Goal: Information Seeking & Learning: Learn about a topic

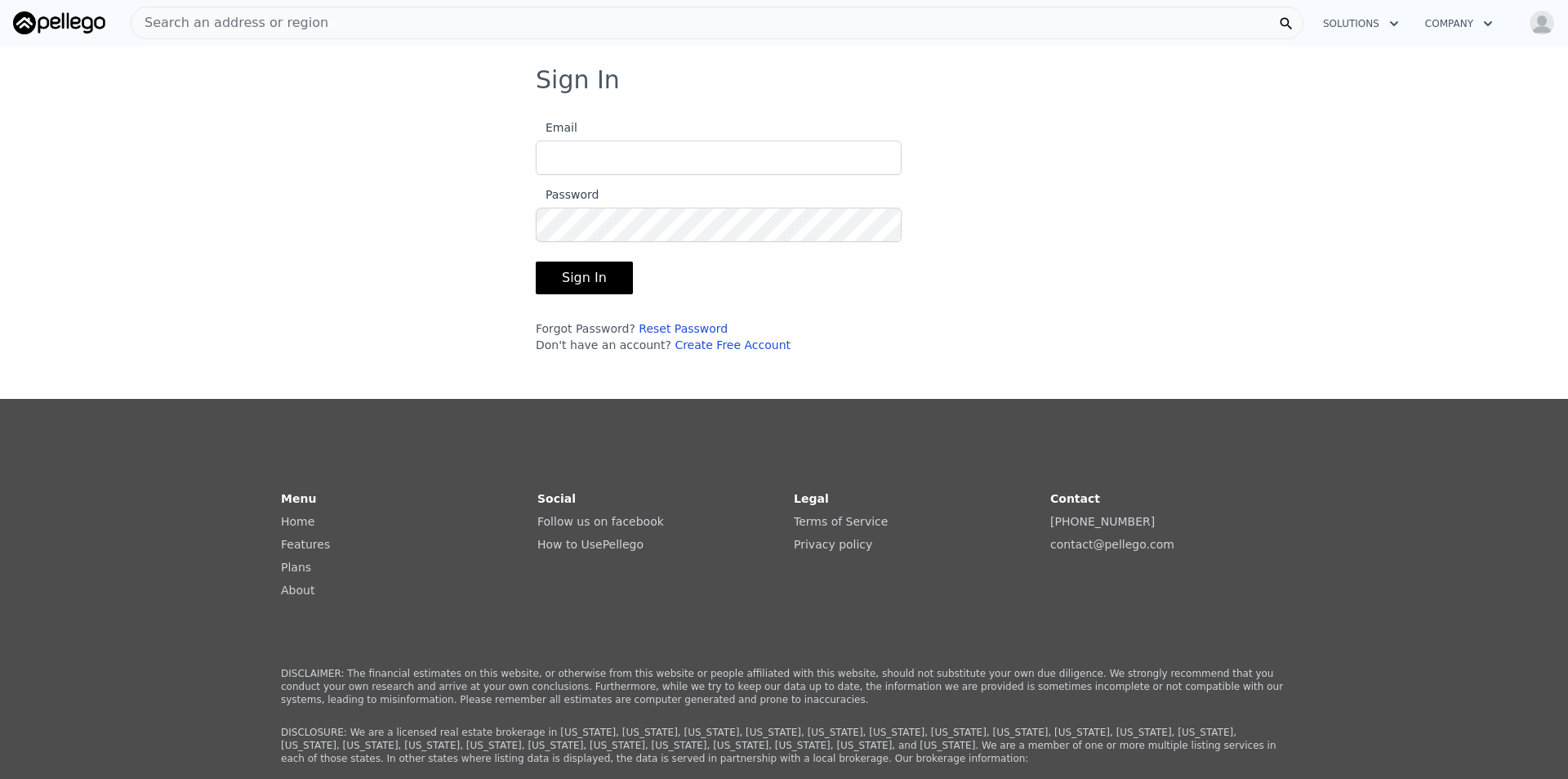
type input "[EMAIL_ADDRESS][DOMAIN_NAME]"
click at [598, 283] on button "Sign In" at bounding box center [584, 278] width 98 height 33
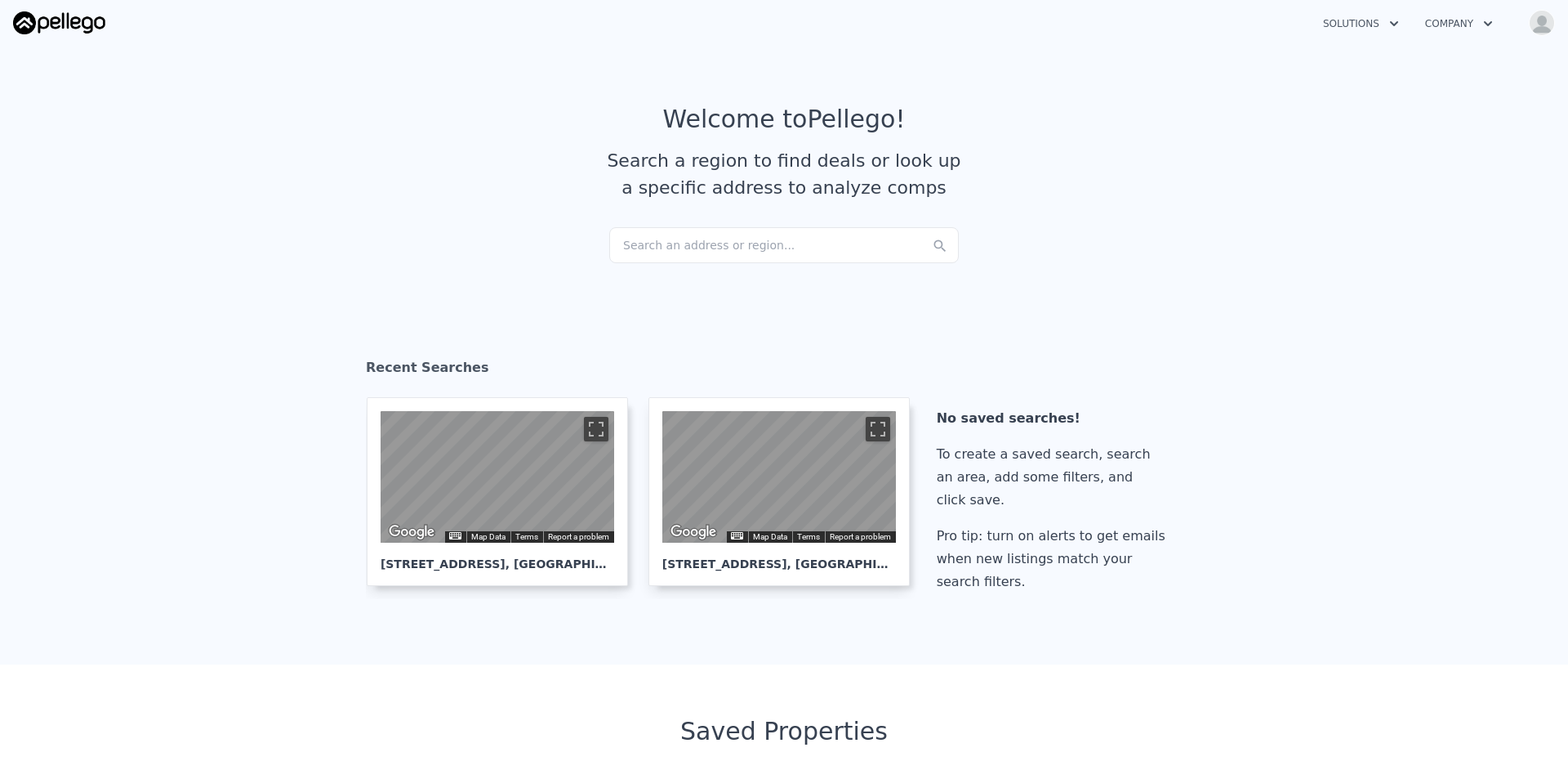
click at [738, 245] on div "Search an address or region..." at bounding box center [783, 244] width 349 height 36
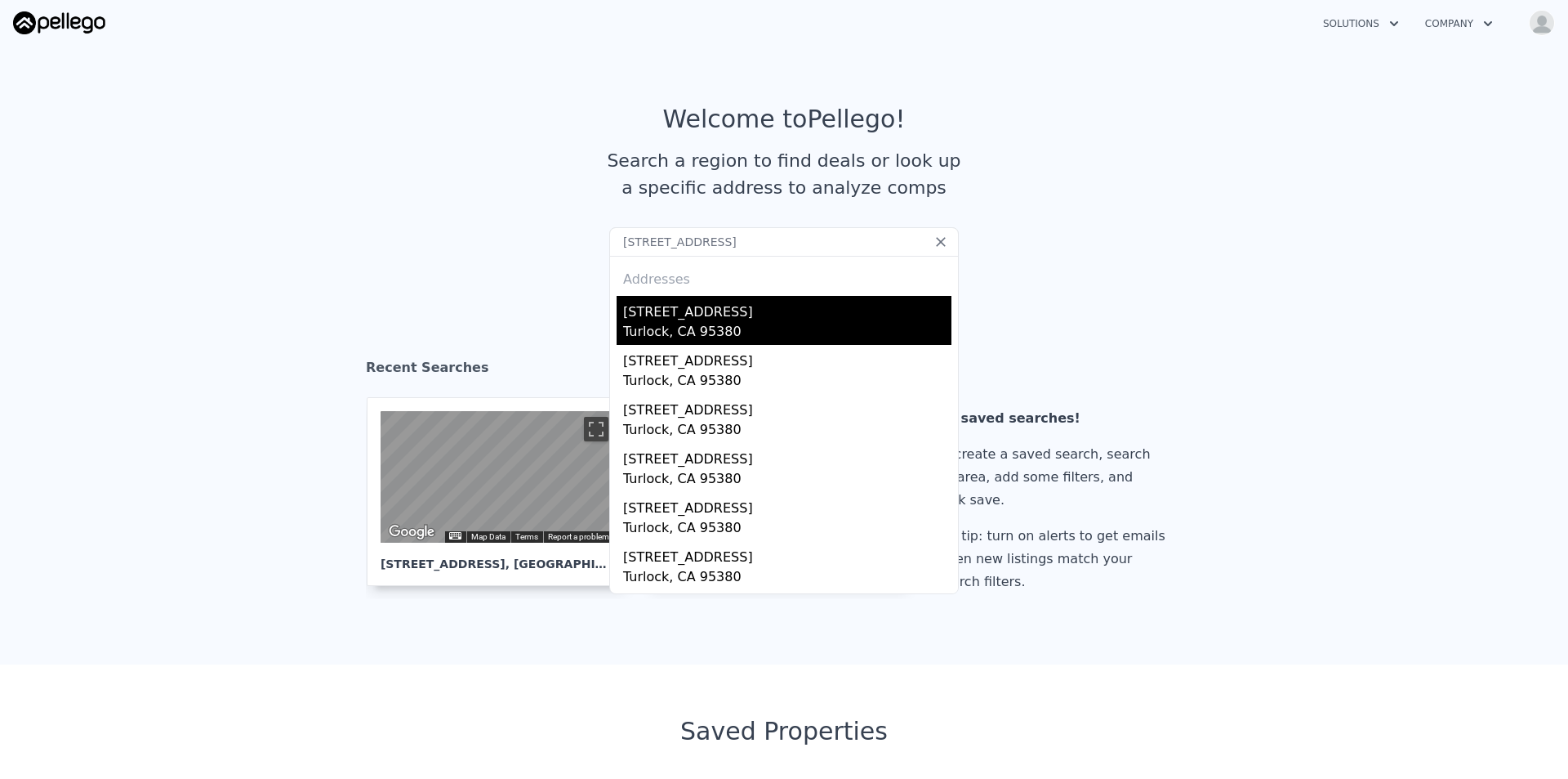
type input "[STREET_ADDRESS]"
click at [707, 319] on div "[STREET_ADDRESS]" at bounding box center [787, 308] width 328 height 26
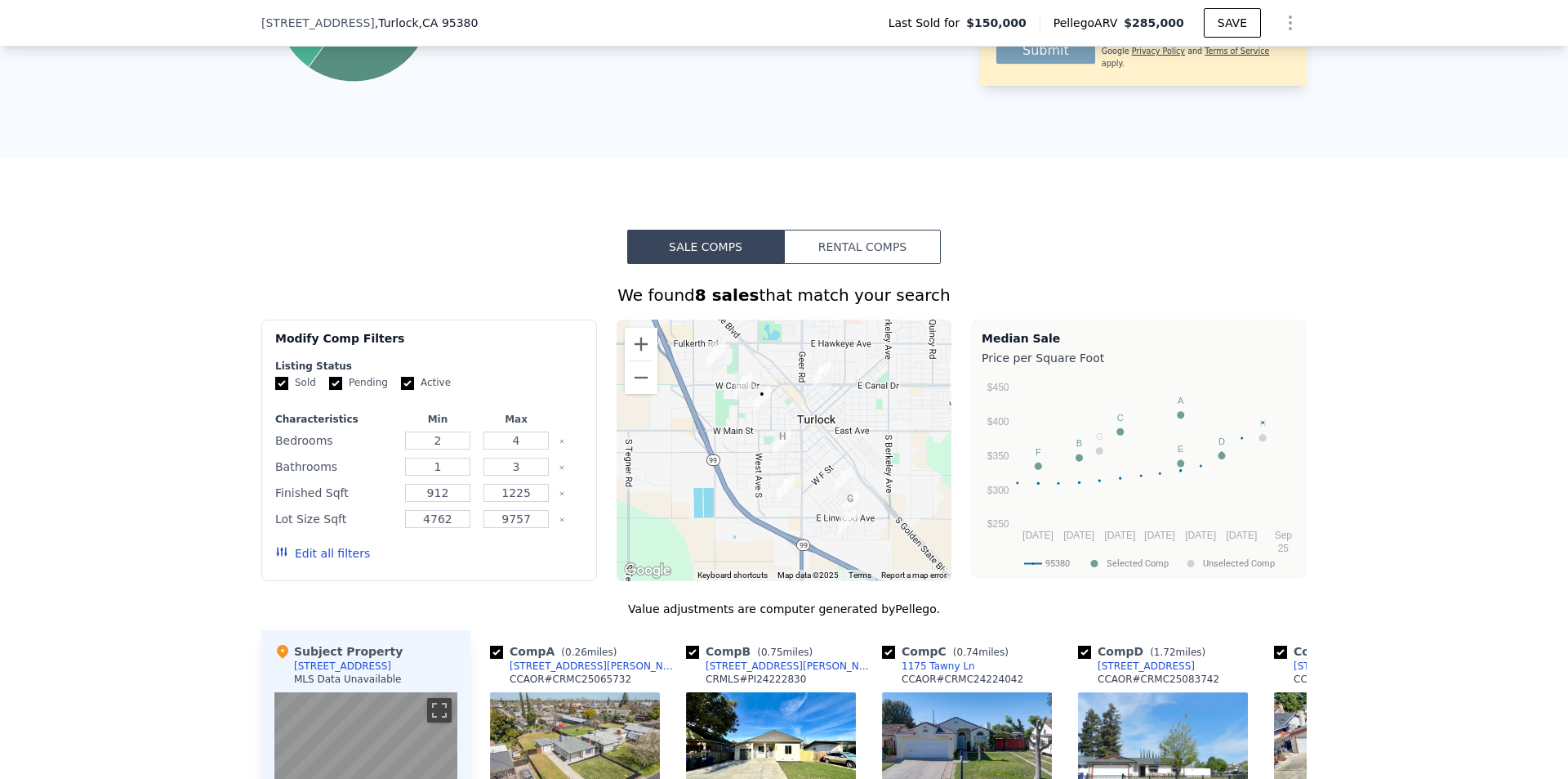
scroll to position [1383, 0]
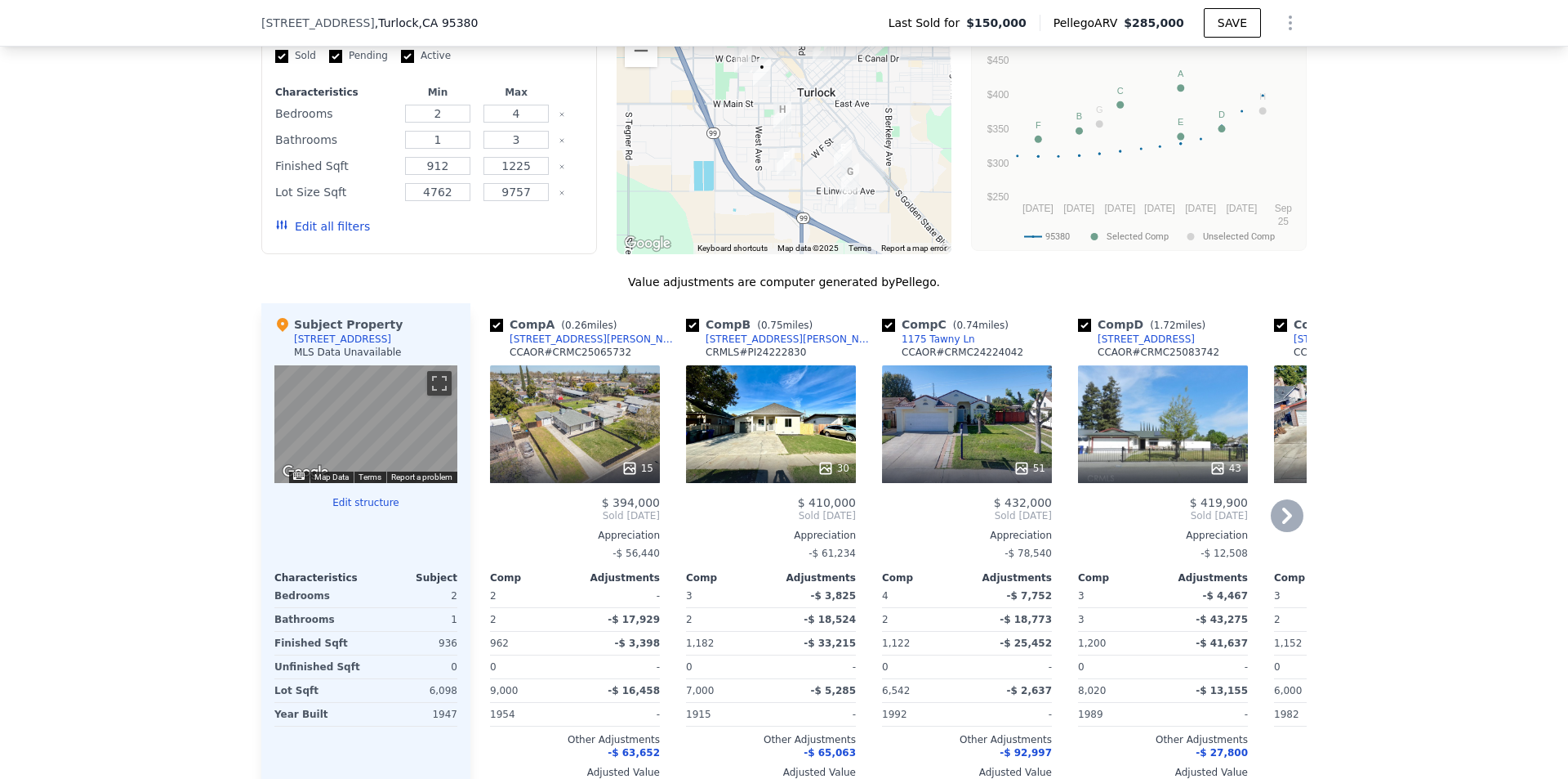
click at [617, 418] on div "15" at bounding box center [574, 423] width 170 height 118
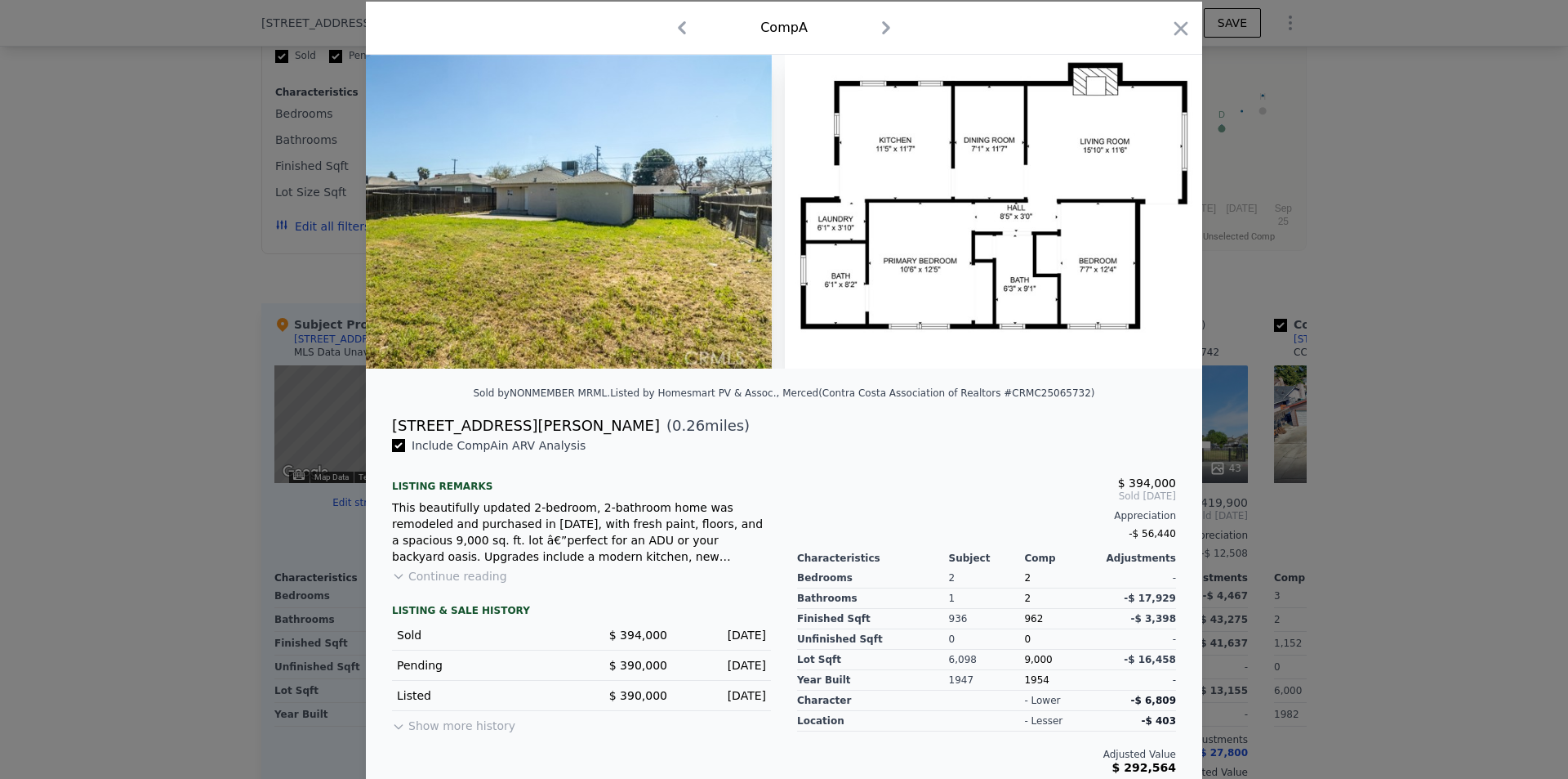
scroll to position [71, 0]
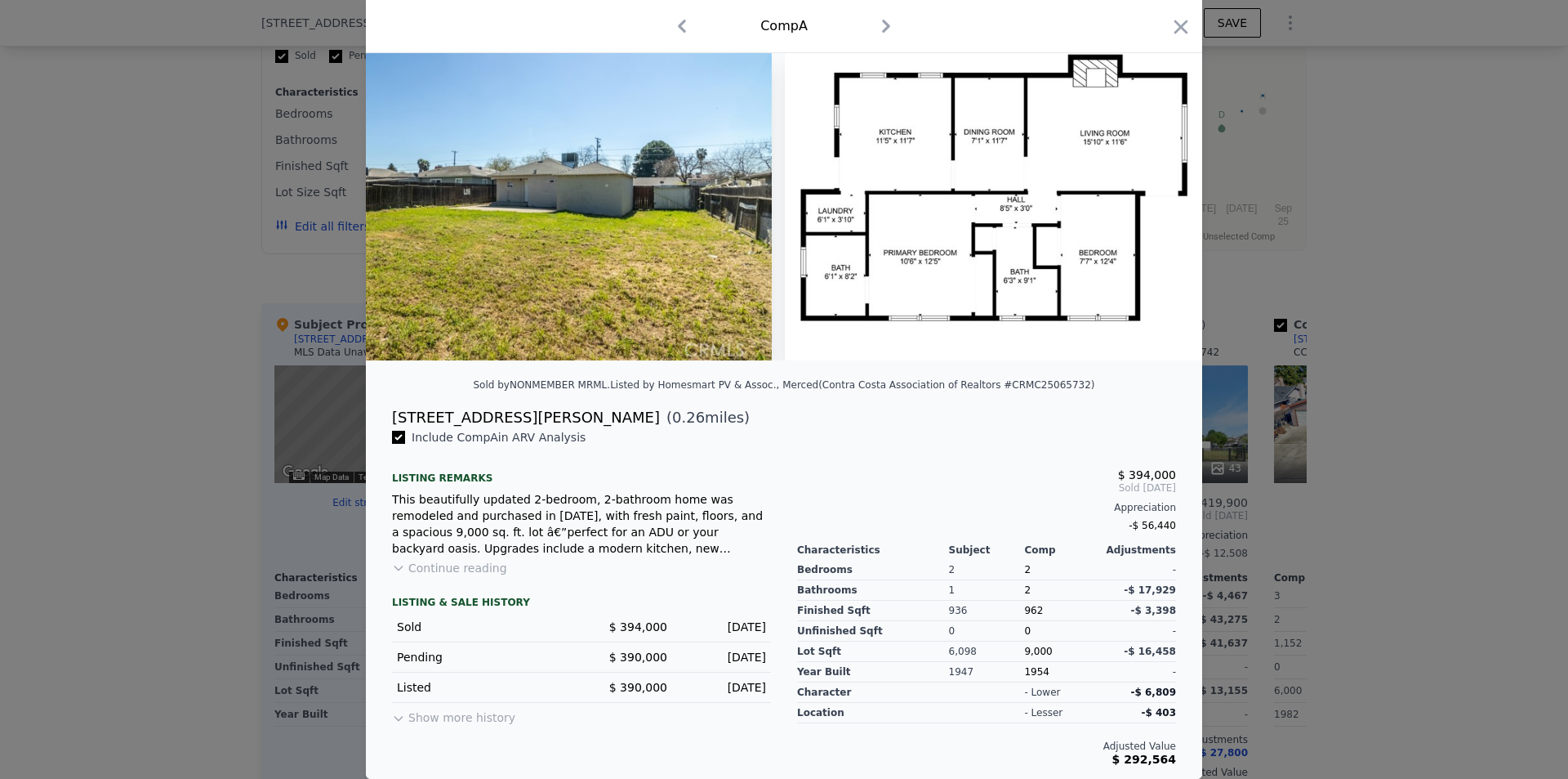
click at [468, 715] on button "Show more history" at bounding box center [453, 713] width 123 height 23
drag, startPoint x: 473, startPoint y: 416, endPoint x: 380, endPoint y: 416, distance: 93.0
click at [380, 416] on div "[STREET_ADDRESS][PERSON_NAME] ( 0.26 miles)" at bounding box center [784, 417] width 810 height 23
copy div "[STREET_ADDRESS][PERSON_NAME]"
click at [1179, 27] on icon "button" at bounding box center [1181, 26] width 23 height 23
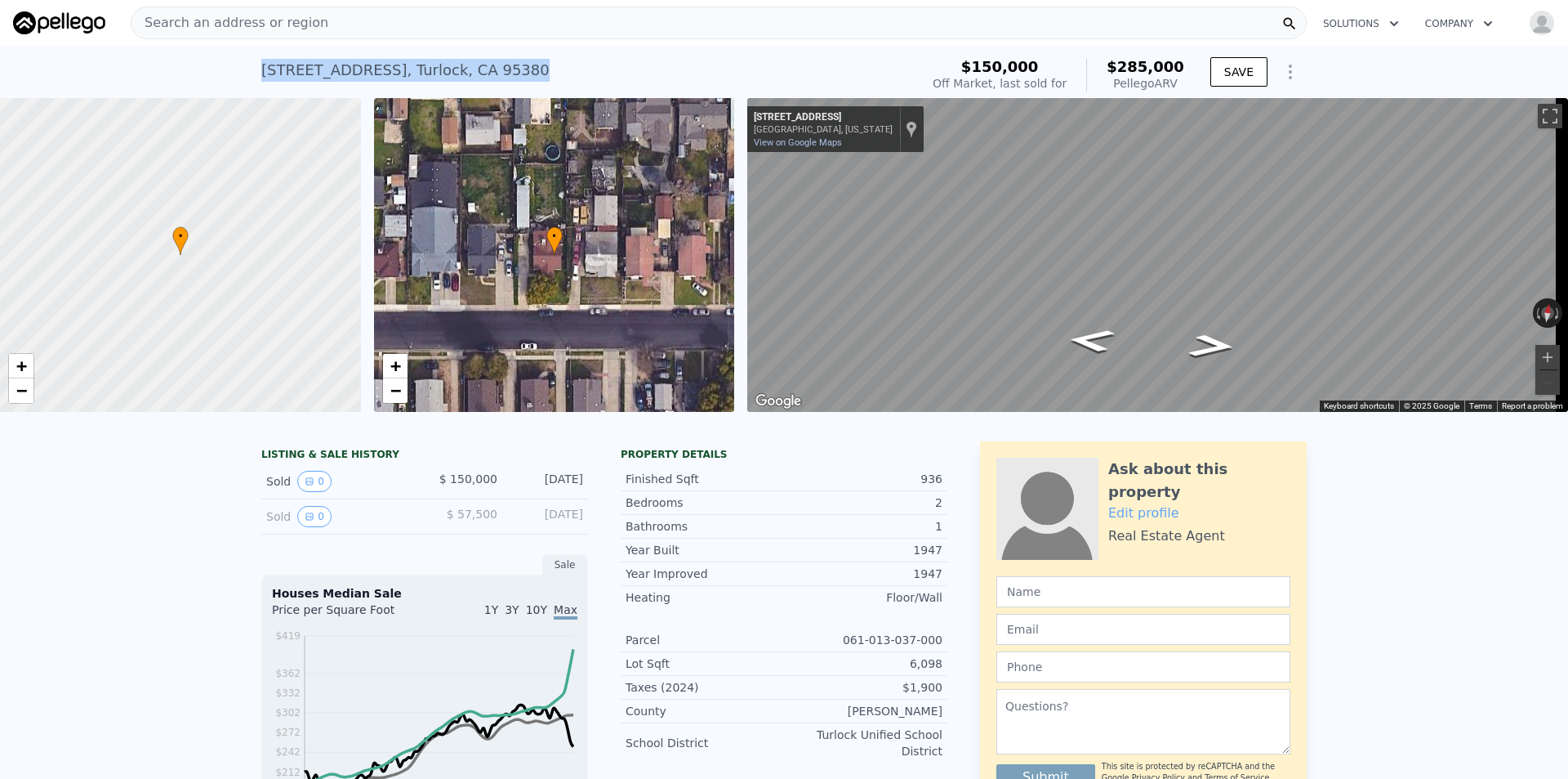
drag, startPoint x: 480, startPoint y: 68, endPoint x: 244, endPoint y: 71, distance: 236.0
click at [244, 71] on div "[STREET_ADDRESS] Sold [DATE] for $150k (~ARV $285k ) $150,000 Off Market, last …" at bounding box center [784, 71] width 1568 height 52
copy div "[STREET_ADDRESS]"
